Goal: Task Accomplishment & Management: Manage account settings

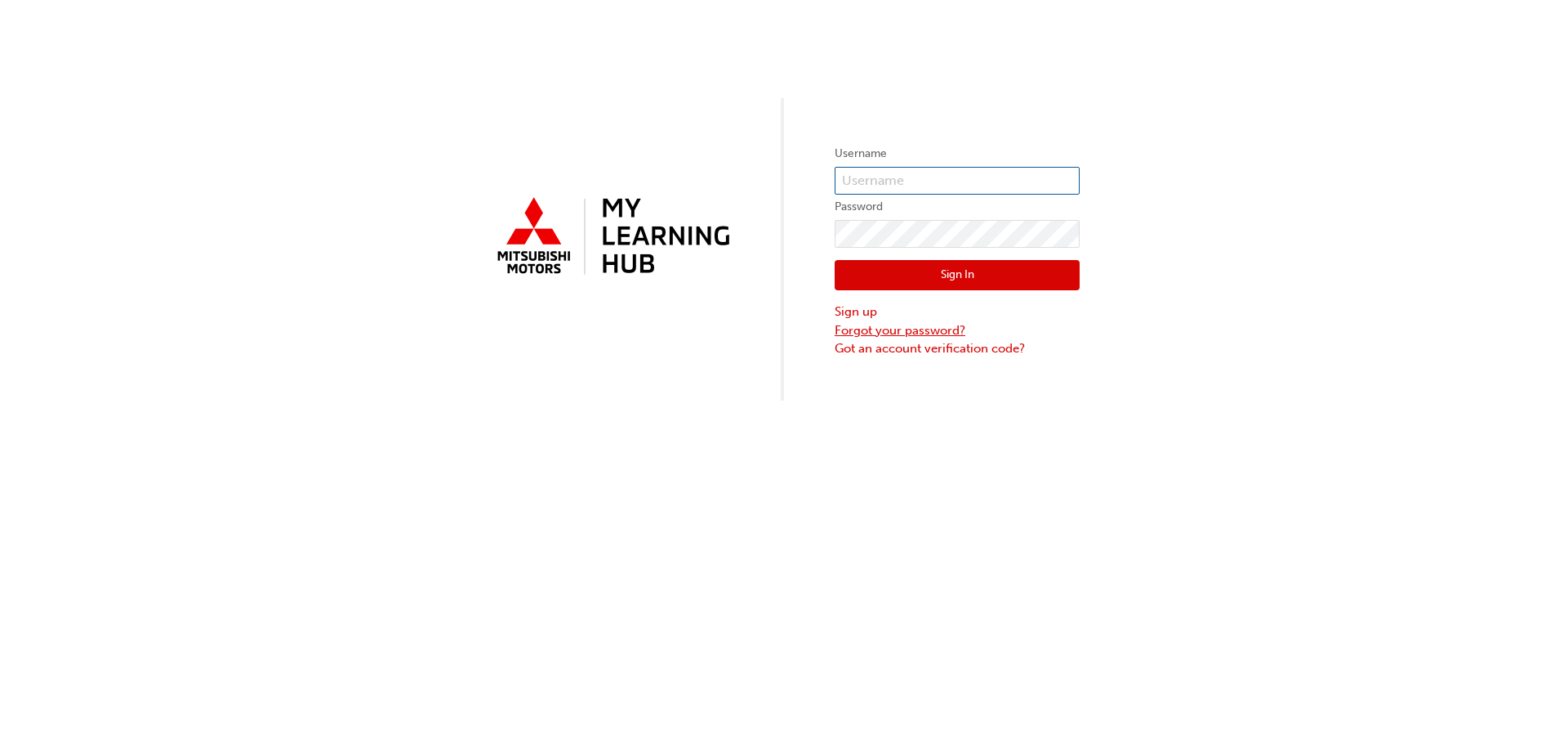
type input "[PERSON_NAME][EMAIL_ADDRESS][PERSON_NAME][DOMAIN_NAME]"
click at [926, 326] on link "Forgot your password?" at bounding box center [957, 330] width 245 height 19
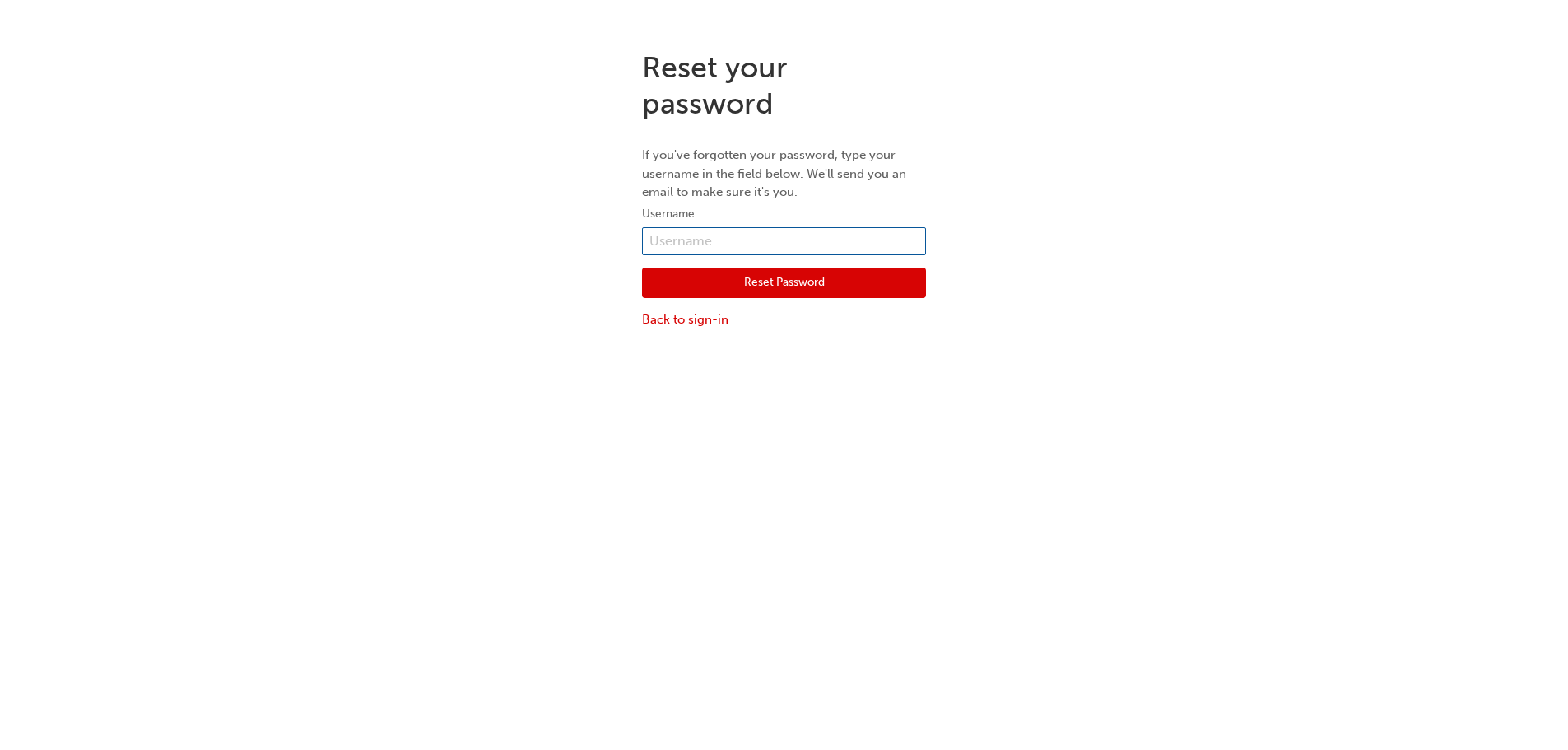
click at [766, 245] on input "text" at bounding box center [784, 241] width 284 height 27
type input "0005881261"
click at [781, 285] on button "Reset Password" at bounding box center [784, 283] width 284 height 31
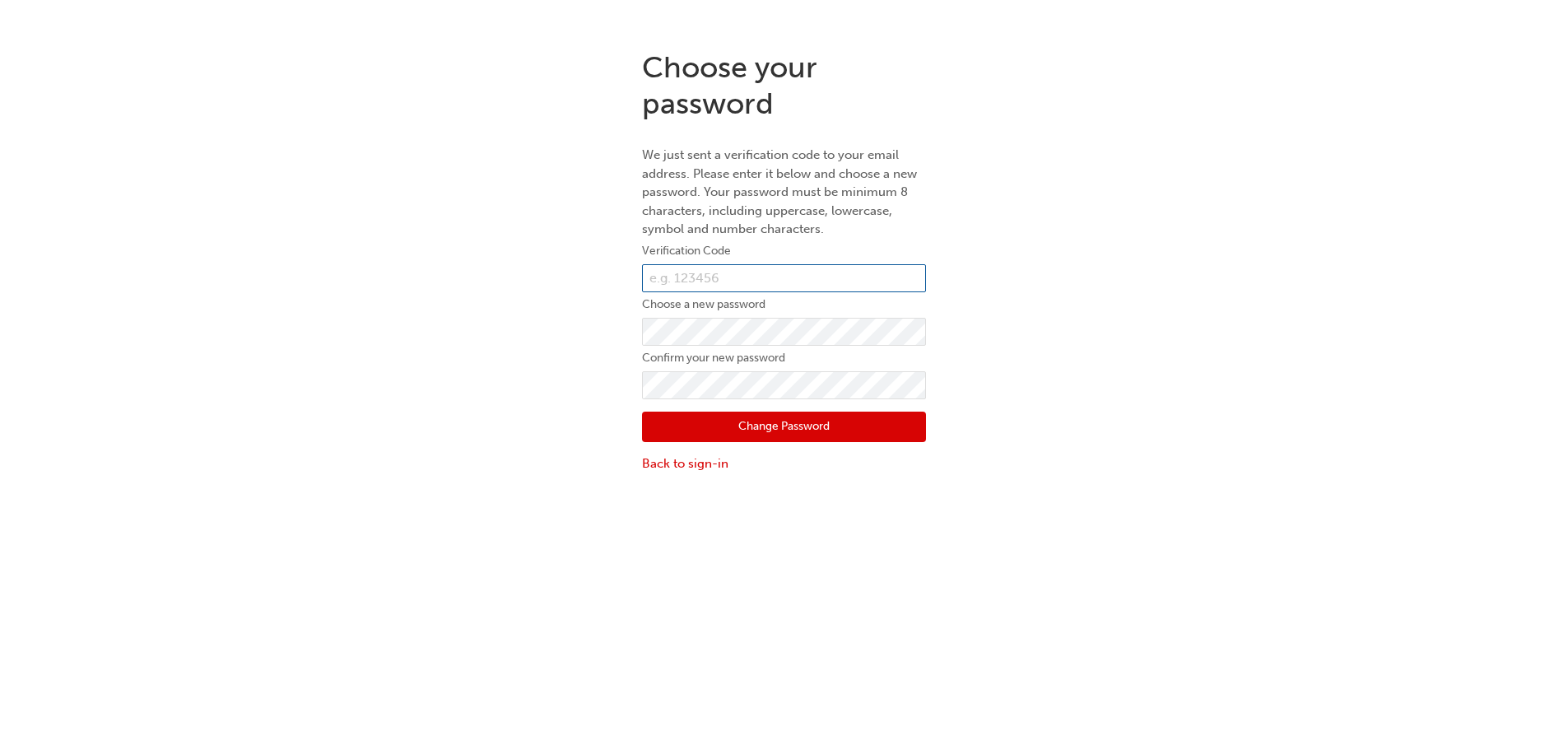
click at [765, 280] on input "text" at bounding box center [784, 278] width 284 height 27
click at [706, 460] on link "Back to sign-in" at bounding box center [784, 463] width 284 height 19
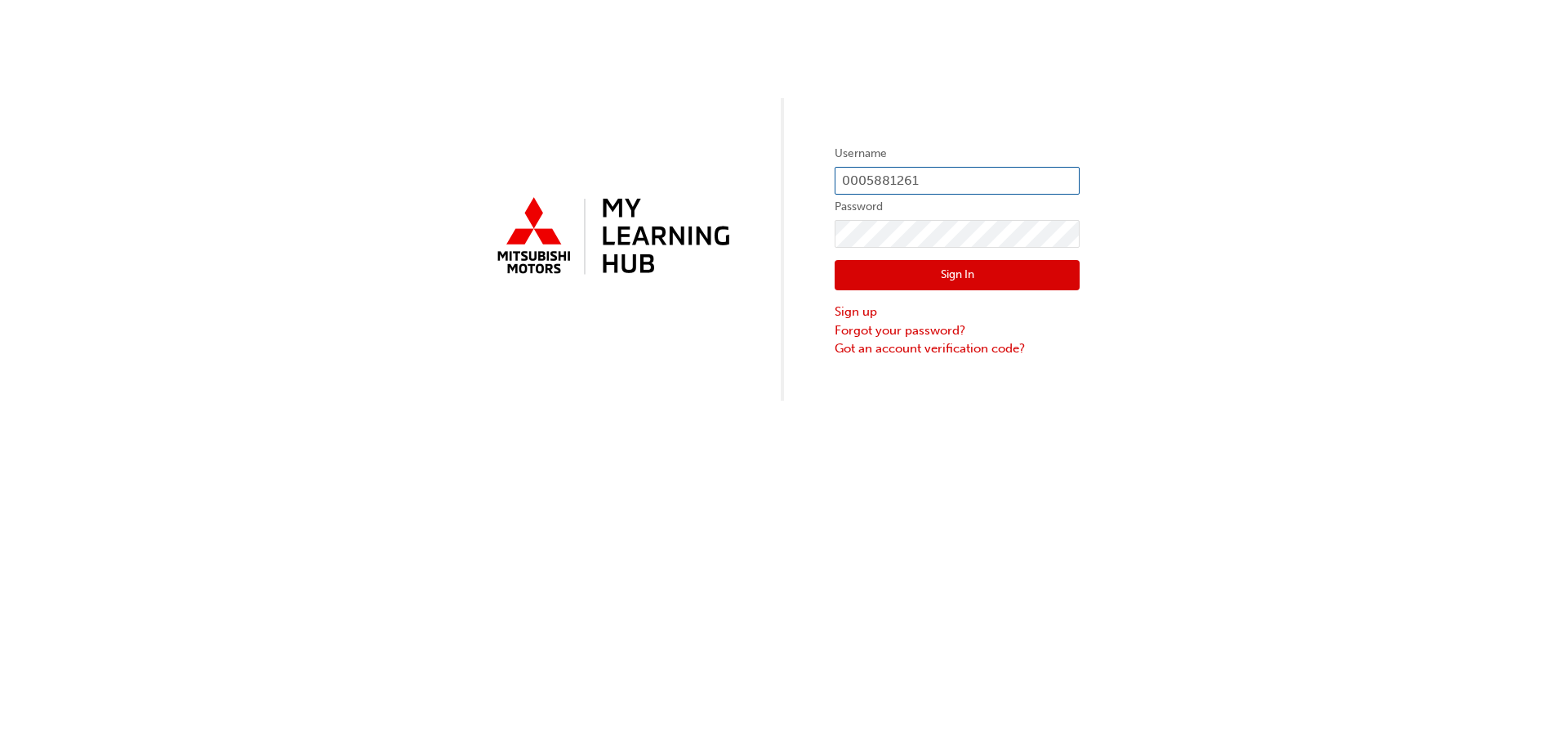
click at [941, 172] on input "0005881261" at bounding box center [957, 180] width 245 height 27
click at [1183, 274] on div "Username 0005881261 Password Sign In Sign up Forgot your password? Got an accou…" at bounding box center [784, 200] width 1568 height 401
click at [899, 330] on link "Forgot your password?" at bounding box center [957, 330] width 245 height 19
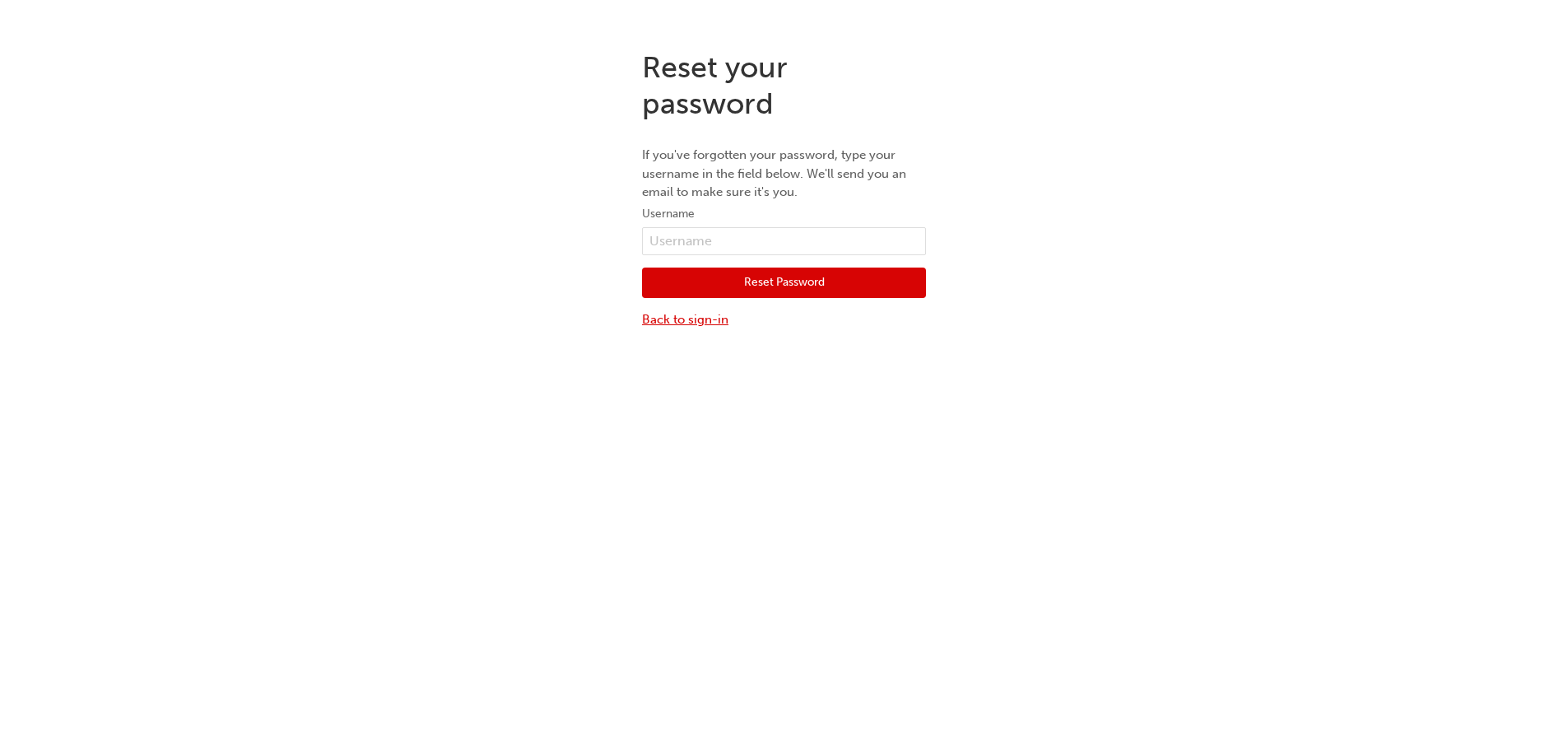
click at [709, 320] on link "Back to sign-in" at bounding box center [784, 319] width 284 height 19
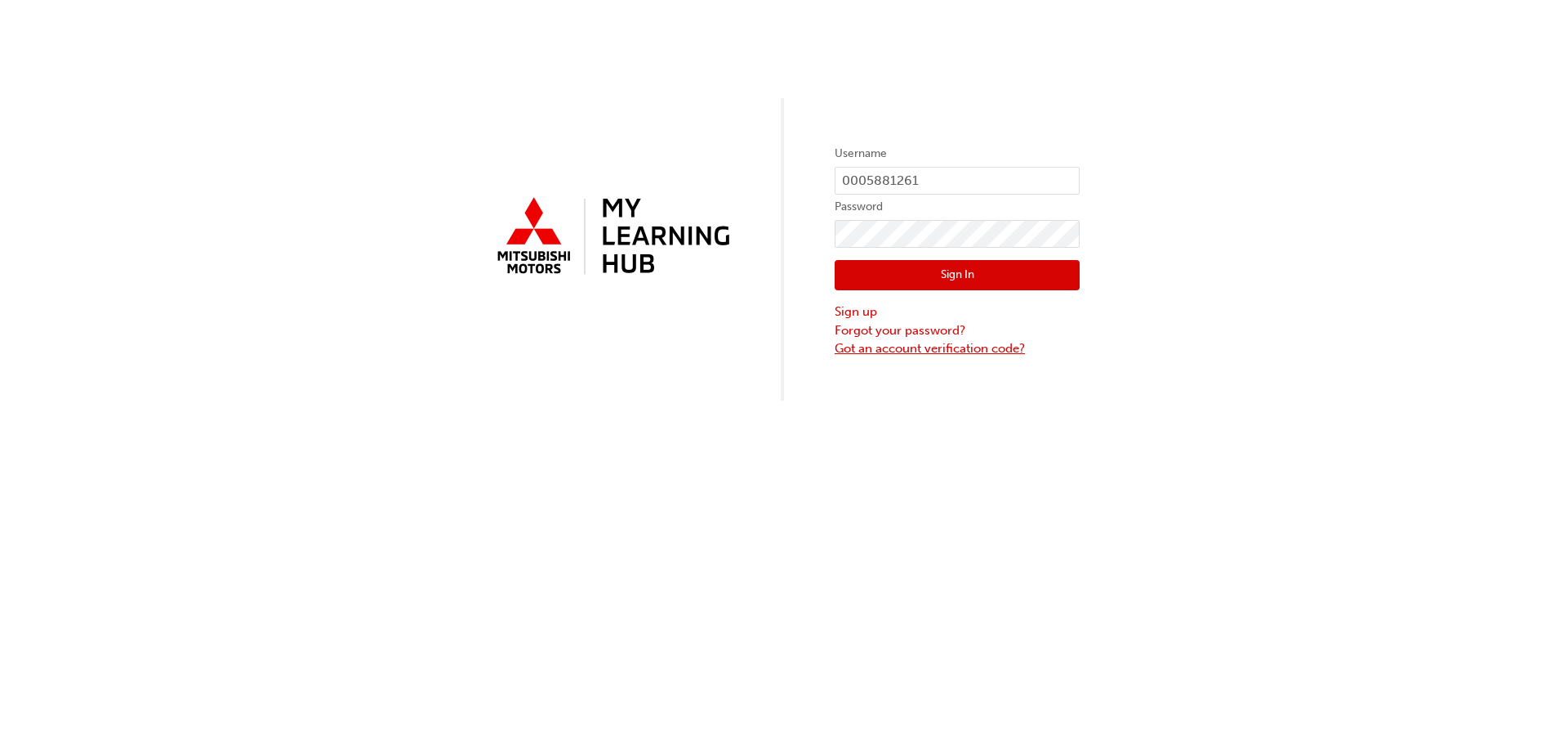
click at [921, 353] on link "Got an account verification code?" at bounding box center [957, 348] width 245 height 19
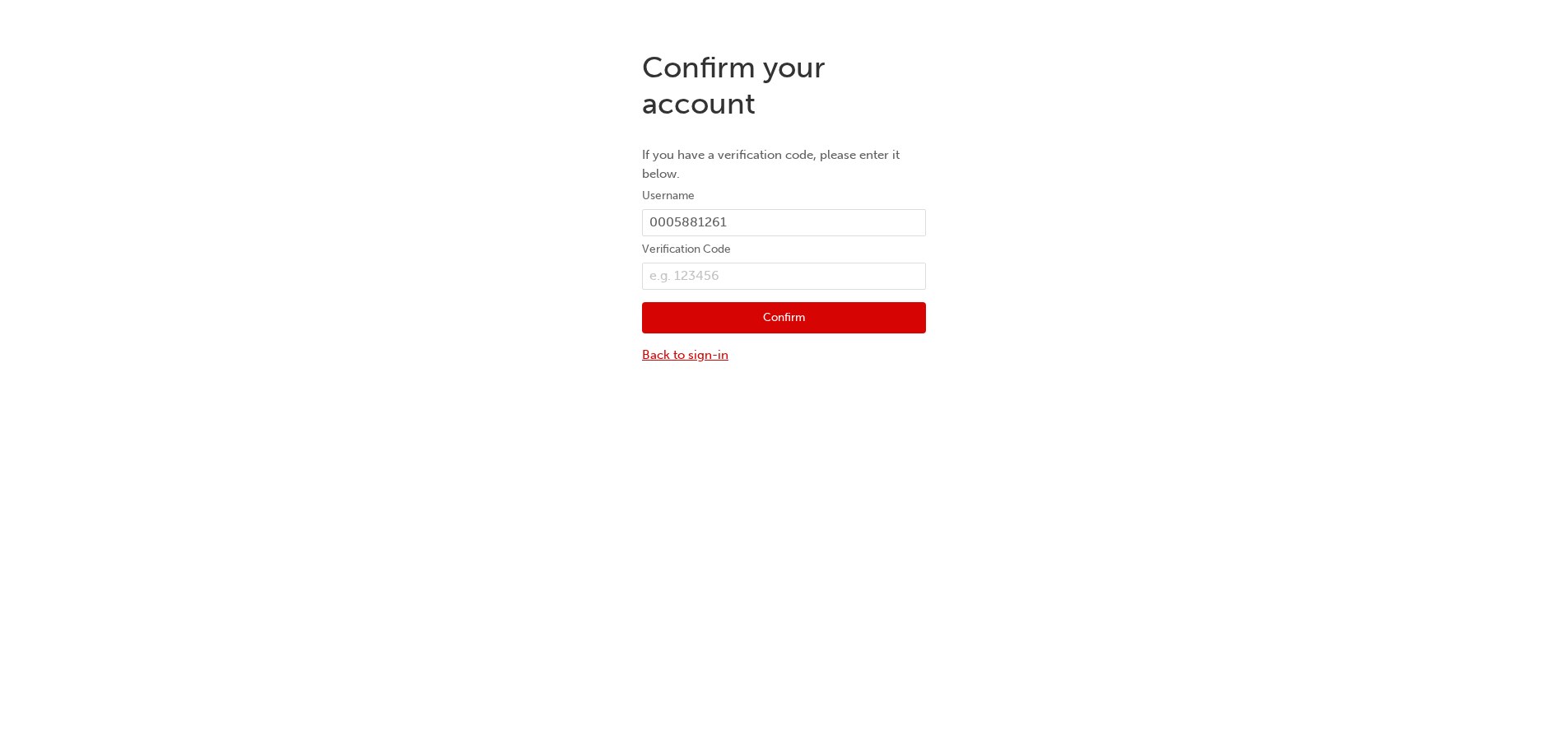
click at [704, 351] on link "Back to sign-in" at bounding box center [784, 354] width 284 height 19
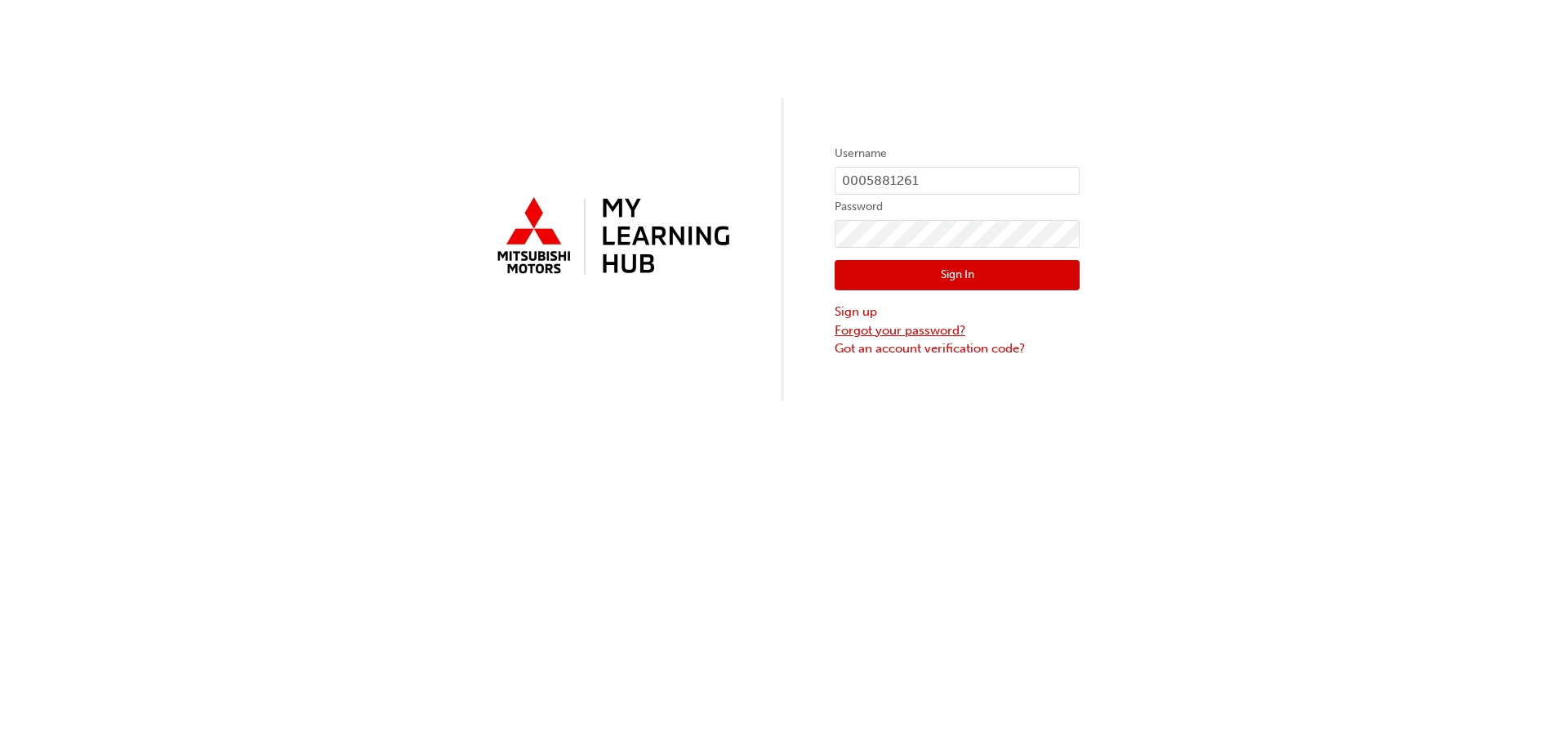
click at [906, 335] on link "Forgot your password?" at bounding box center [957, 330] width 245 height 19
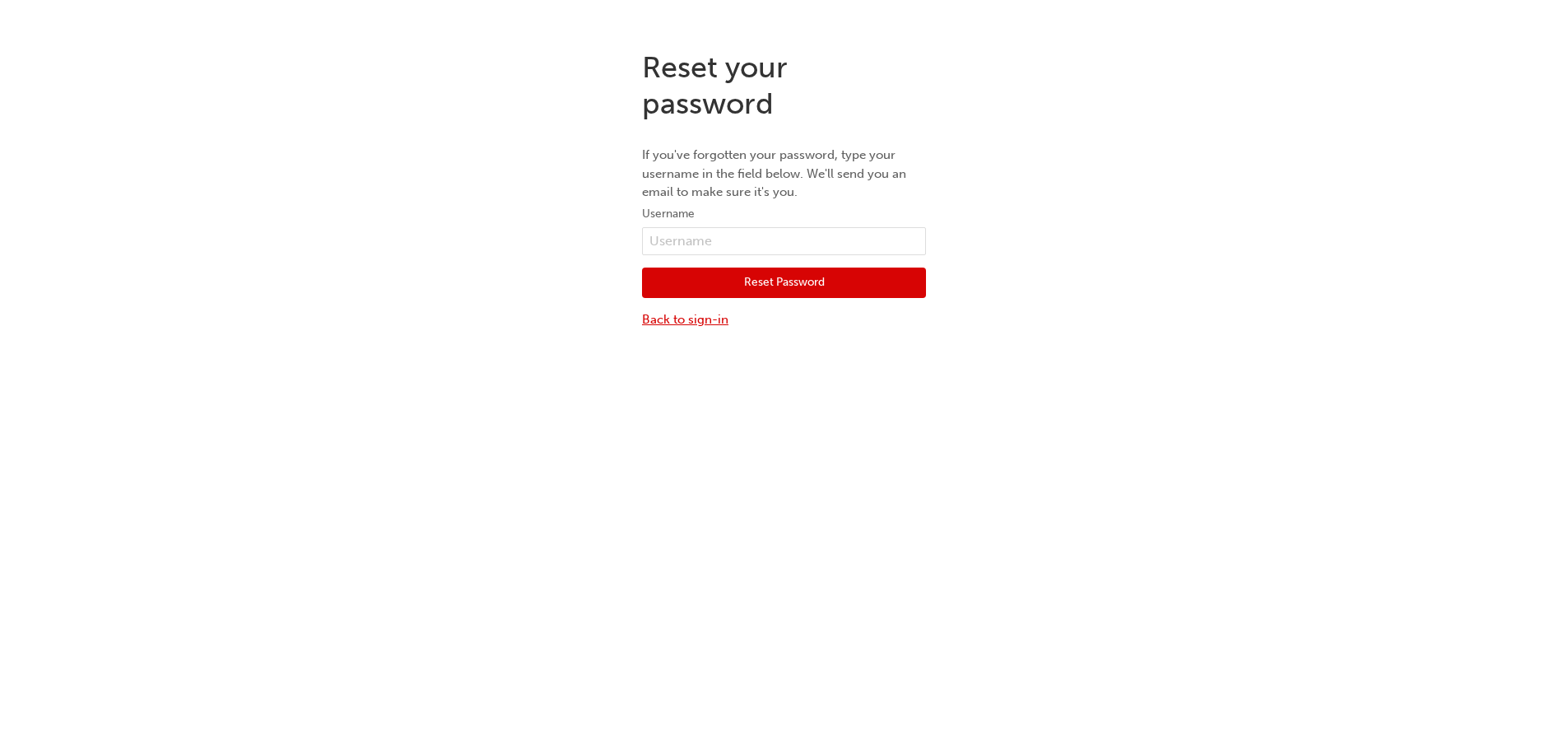
click at [693, 318] on link "Back to sign-in" at bounding box center [784, 319] width 284 height 19
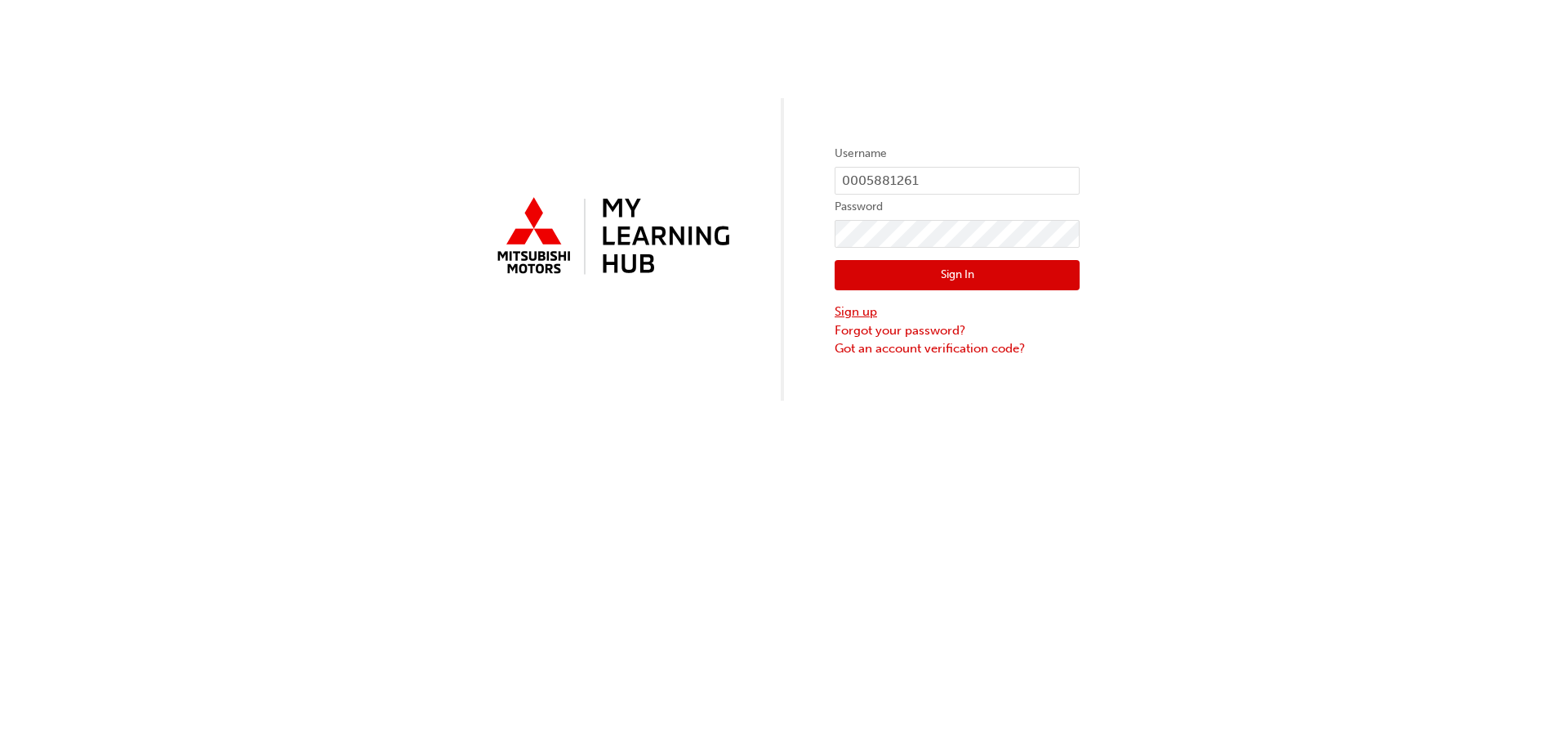
click at [868, 310] on link "Sign up" at bounding box center [957, 311] width 245 height 19
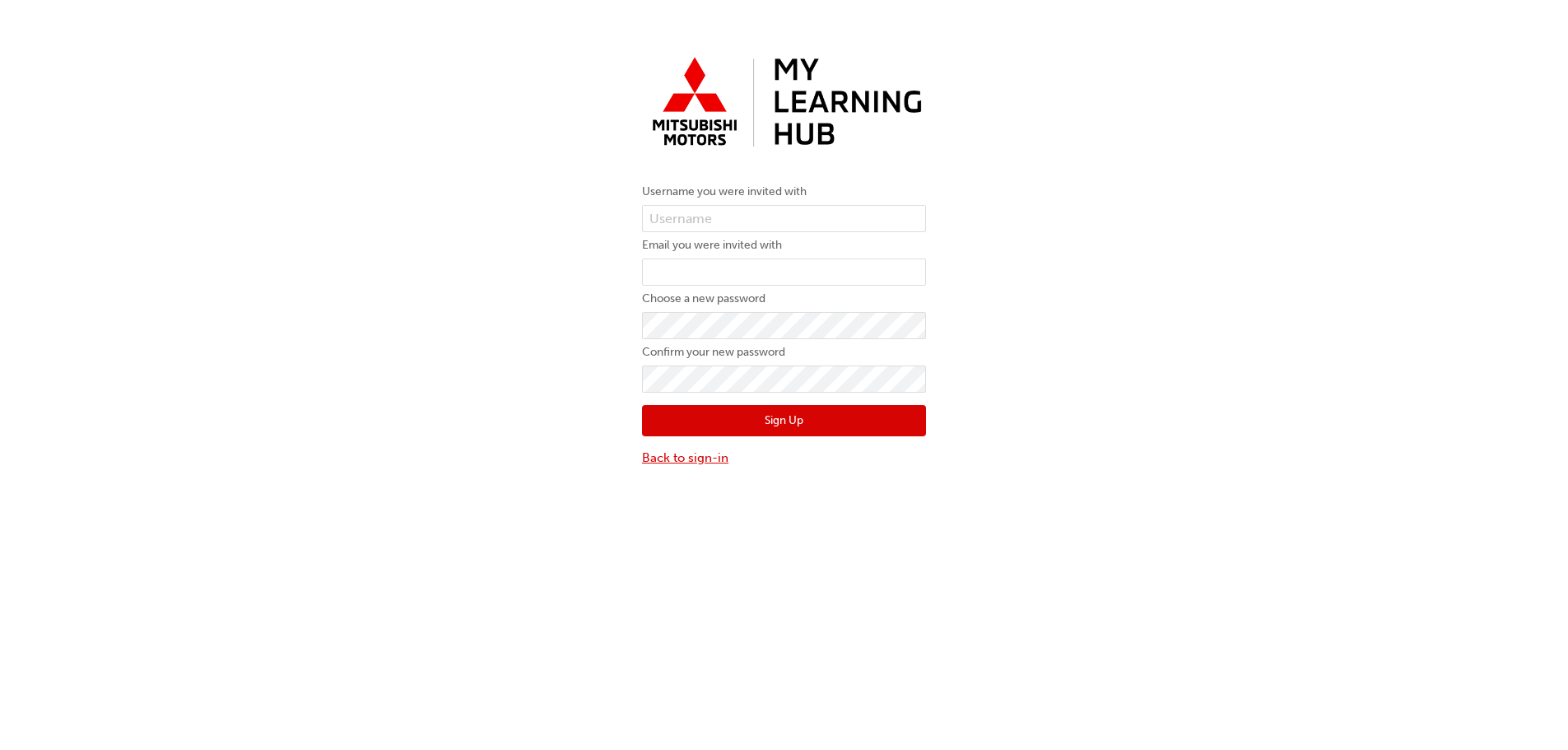
click at [694, 455] on link "Back to sign-in" at bounding box center [784, 457] width 284 height 19
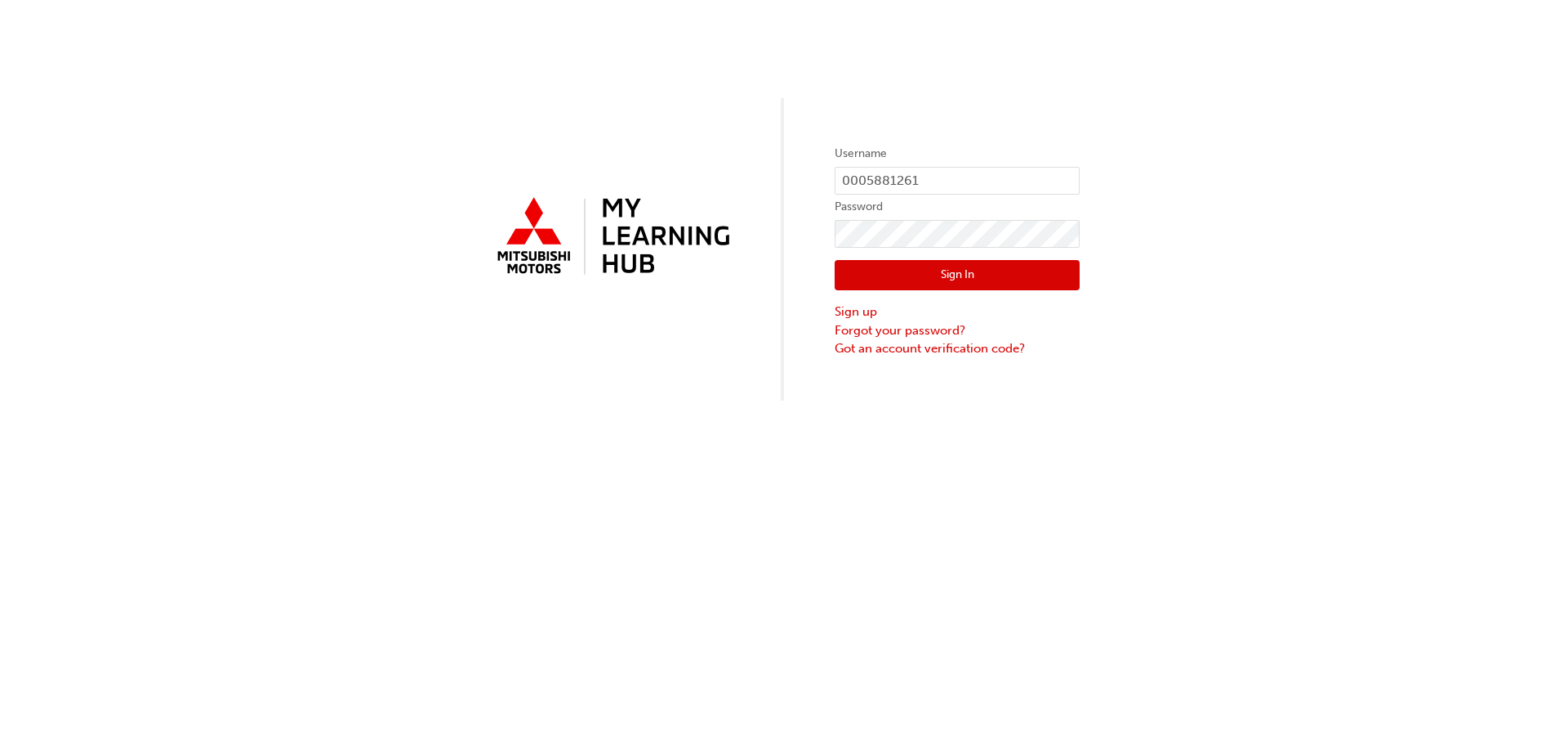
click at [1003, 270] on button "Sign In" at bounding box center [957, 276] width 245 height 31
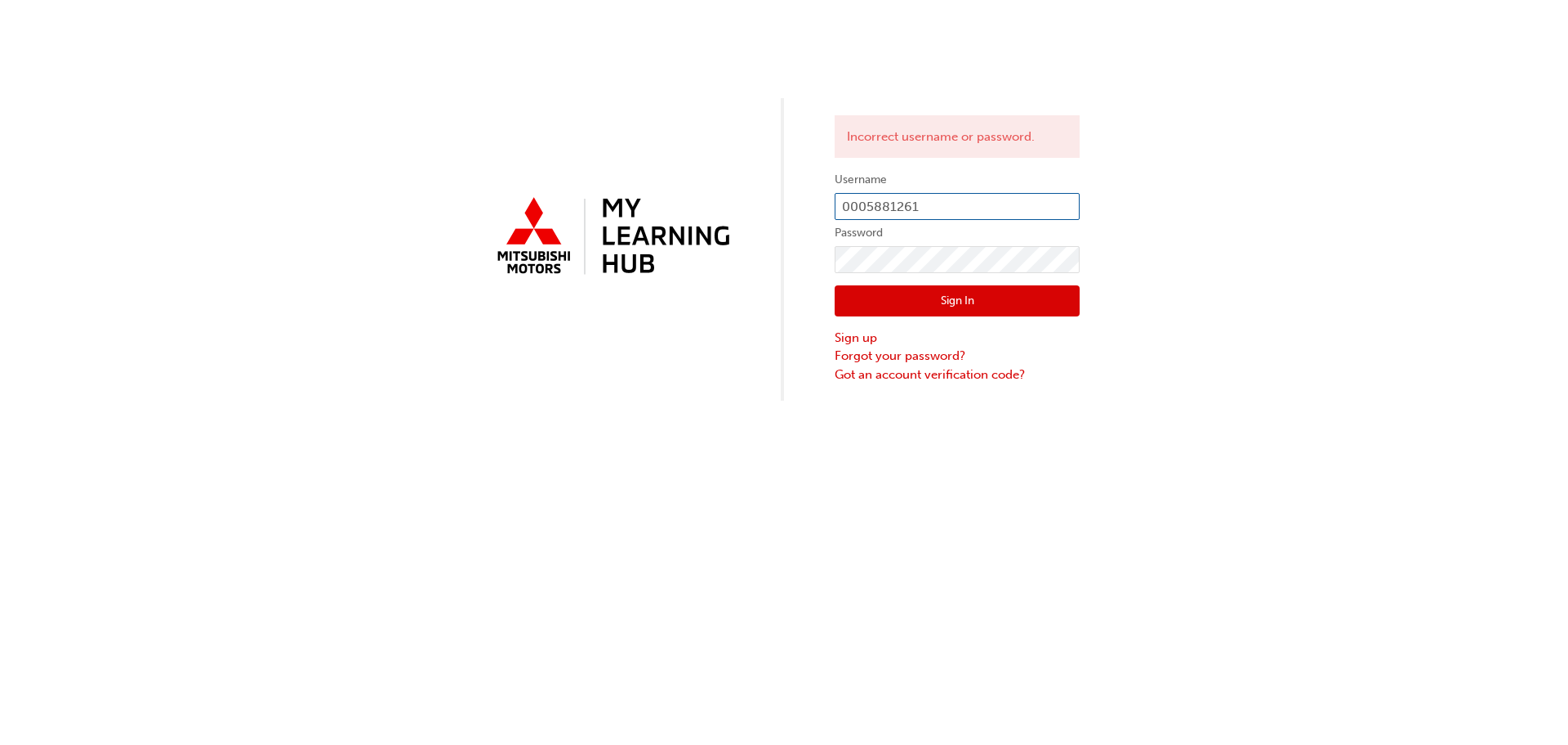
click at [981, 207] on input "0005881261" at bounding box center [957, 207] width 245 height 27
type input "0005001982"
click at [999, 302] on button "Sign In" at bounding box center [957, 301] width 245 height 31
